Goal: Information Seeking & Learning: Learn about a topic

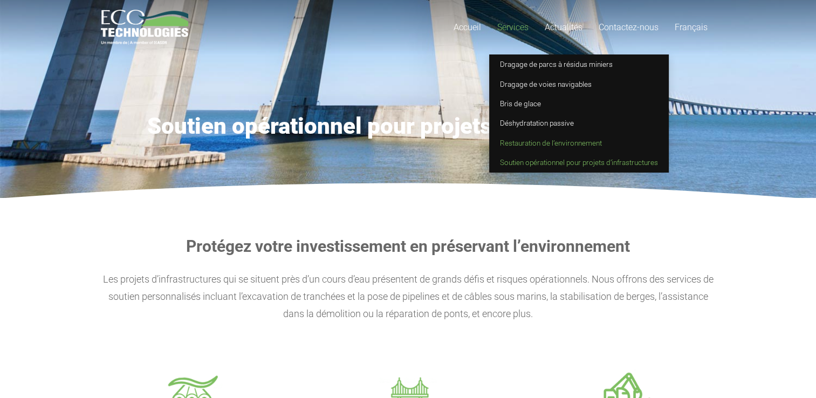
click at [556, 145] on span "Restauration de l’environnement" at bounding box center [551, 143] width 102 height 9
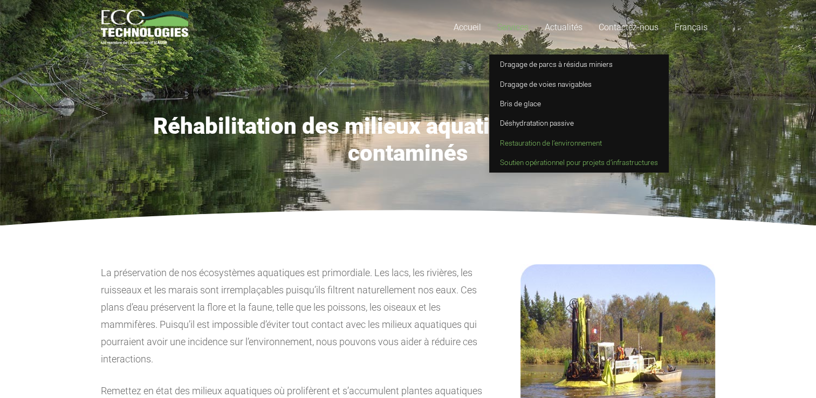
click at [520, 159] on span "Soutien opérationnel pour projets d’infrastructures" at bounding box center [579, 162] width 158 height 9
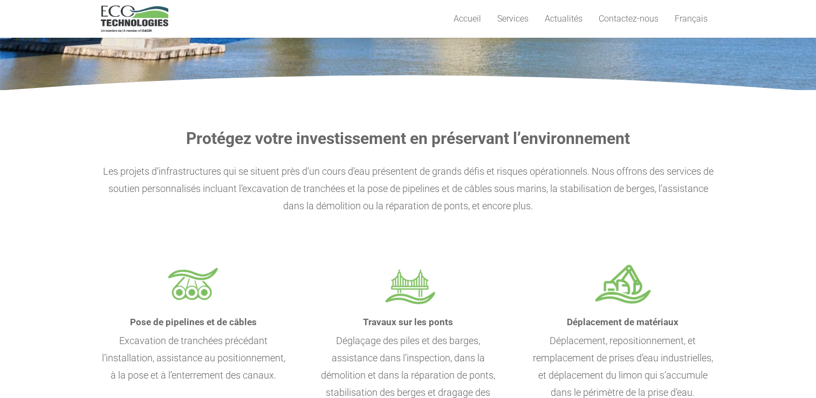
scroll to position [162, 0]
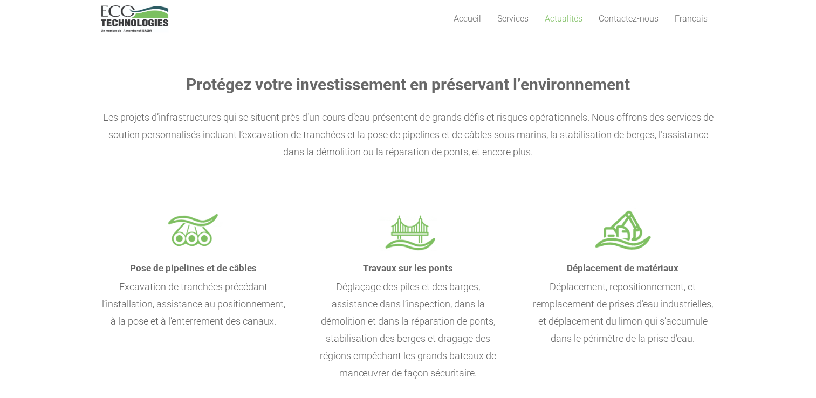
click at [566, 19] on span "Actualités" at bounding box center [564, 18] width 38 height 10
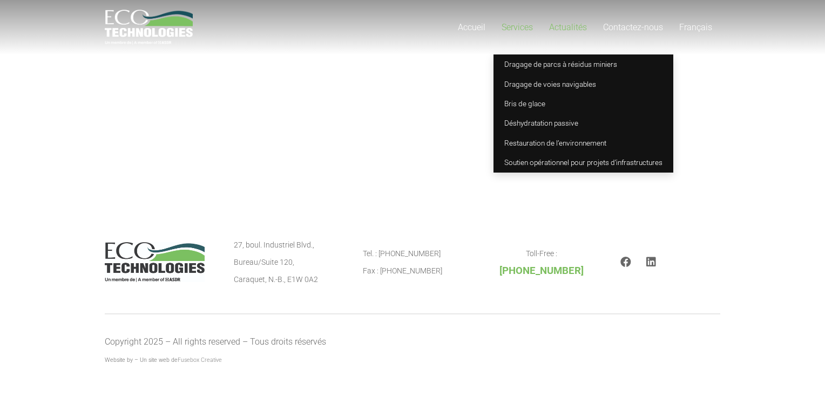
click at [520, 25] on span "Services" at bounding box center [516, 27] width 31 height 10
click at [538, 29] on link "Services" at bounding box center [516, 27] width 47 height 55
click at [542, 161] on span "Soutien opérationnel pour projets d’infrastructures" at bounding box center [583, 162] width 158 height 9
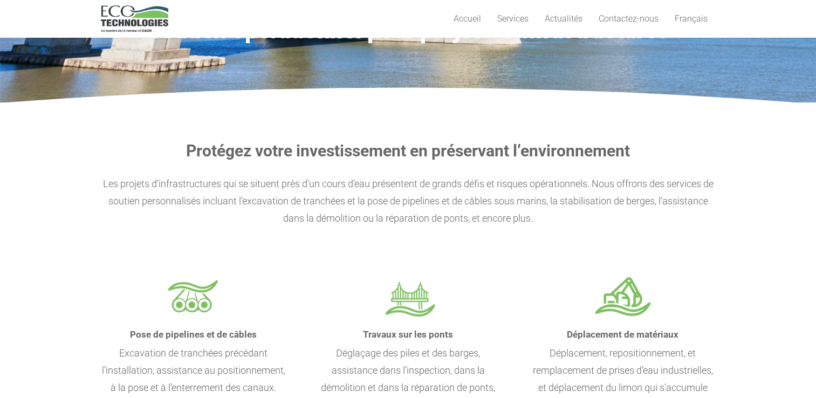
scroll to position [54, 0]
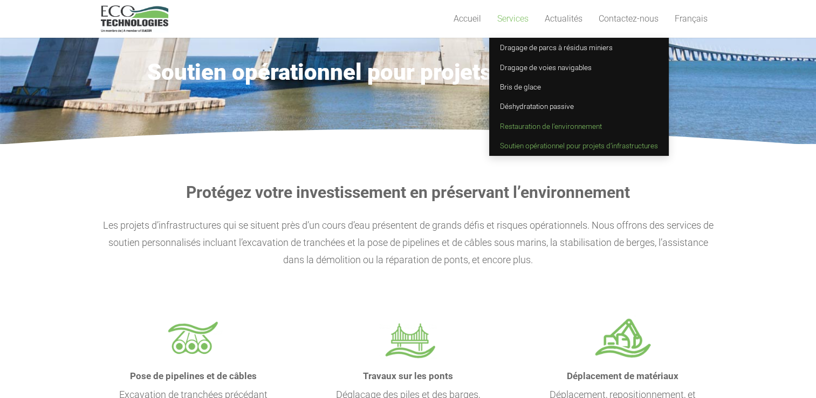
click at [519, 122] on span "Restauration de l’environnement" at bounding box center [551, 126] width 102 height 9
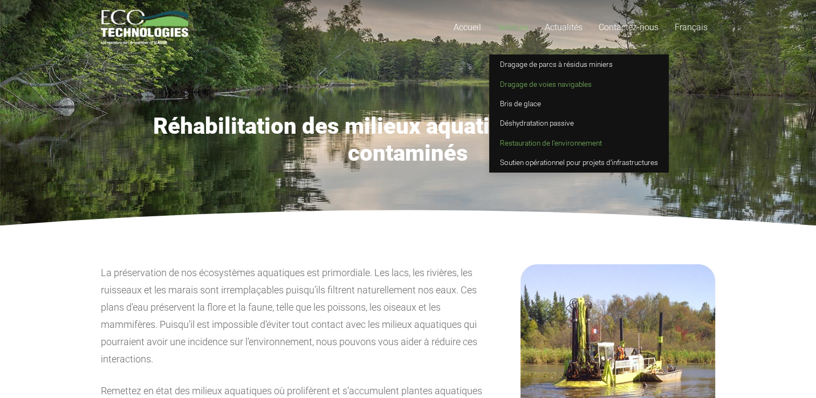
click at [537, 87] on span "Dragage de voies navigables" at bounding box center [546, 84] width 92 height 9
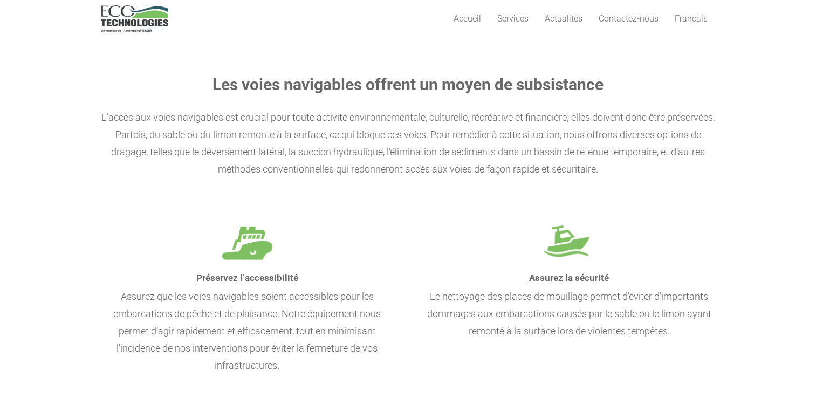
scroll to position [108, 0]
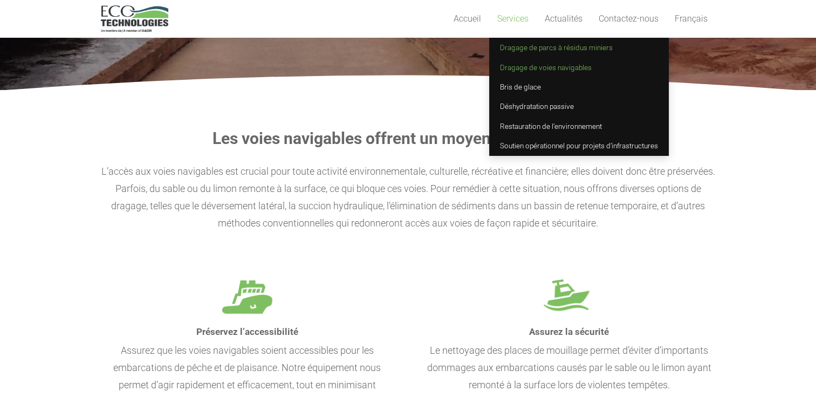
click at [533, 46] on span "Dragage de parcs à résidus miniers" at bounding box center [556, 47] width 113 height 9
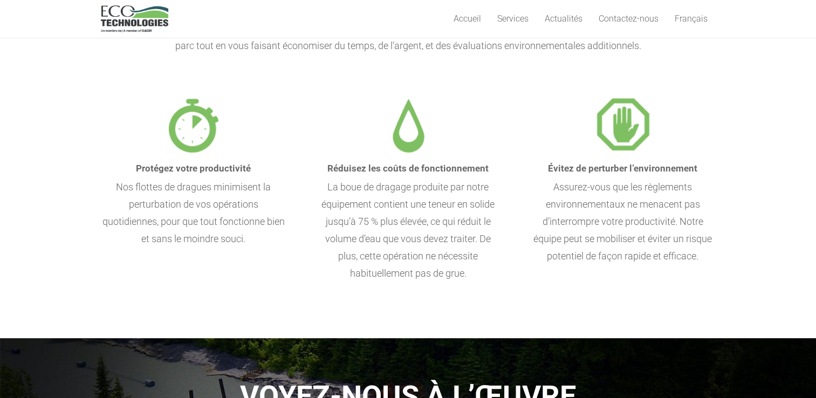
scroll to position [108, 0]
